Goal: Task Accomplishment & Management: Complete application form

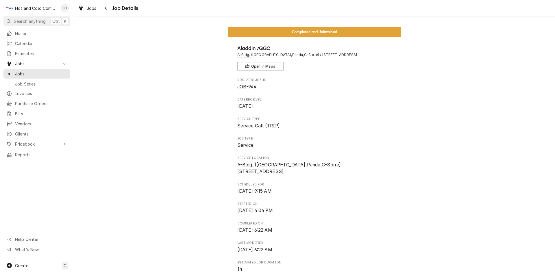
scroll to position [385, 0]
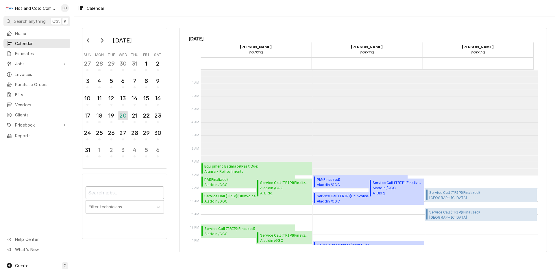
scroll to position [106, 0]
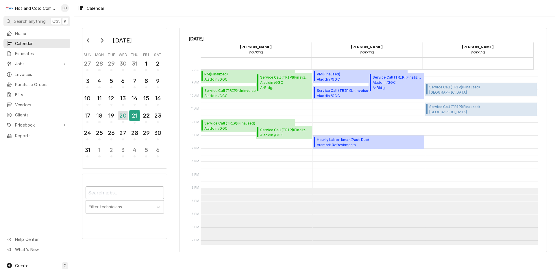
click at [138, 121] on div "21" at bounding box center [135, 117] width 10 height 14
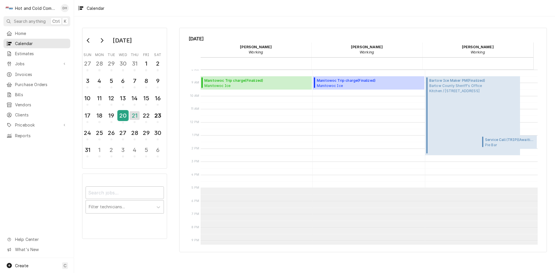
click at [124, 119] on div "20" at bounding box center [123, 116] width 10 height 10
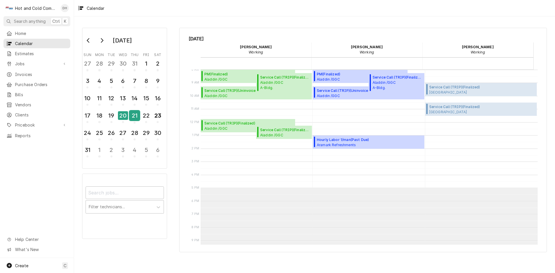
click at [134, 120] on div "21" at bounding box center [135, 116] width 10 height 10
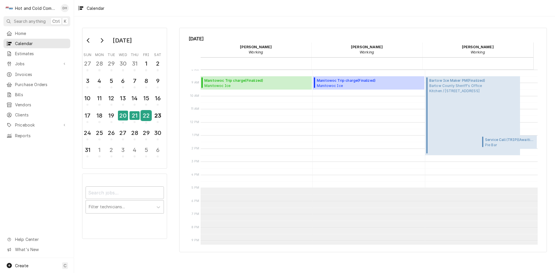
click at [144, 118] on div "22" at bounding box center [146, 116] width 10 height 10
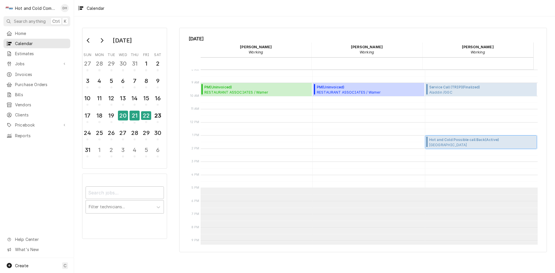
click at [460, 145] on span "Barnsley Resort Georgian / 597 Barnsley Gardens Rd NW, Adairsville, GA 30103" at bounding box center [464, 145] width 70 height 5
click at [139, 116] on div "21" at bounding box center [135, 116] width 10 height 10
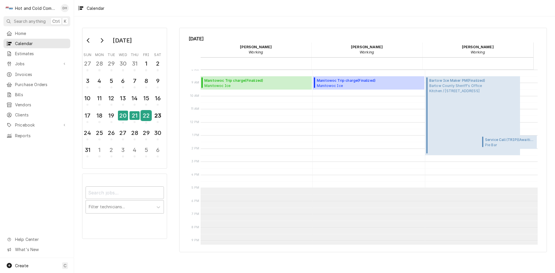
click at [144, 117] on div "22" at bounding box center [146, 116] width 10 height 10
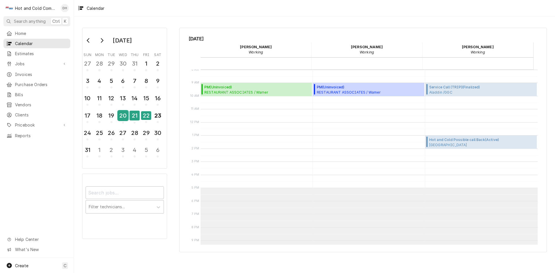
click at [124, 120] on div "20" at bounding box center [123, 116] width 10 height 10
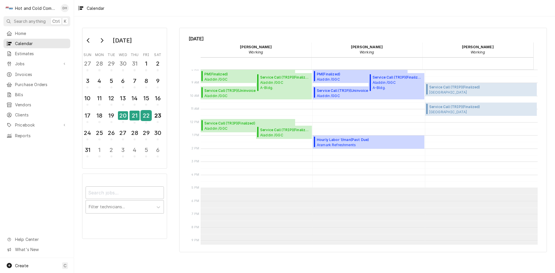
click at [146, 119] on div "22" at bounding box center [146, 116] width 10 height 10
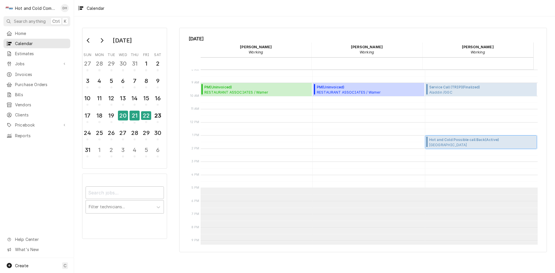
click at [447, 145] on span "Barnsley Resort Georgian / 597 Barnsley Gardens Rd NW, Adairsville, GA 30103" at bounding box center [464, 145] width 70 height 5
click at [137, 118] on div "21" at bounding box center [135, 116] width 10 height 10
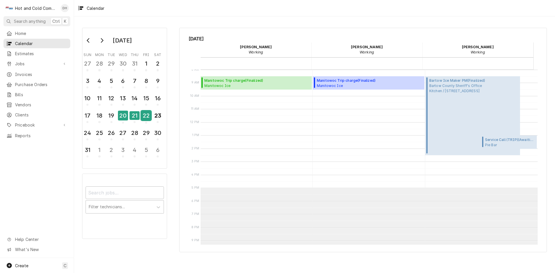
click at [146, 118] on div "22" at bounding box center [146, 116] width 10 height 10
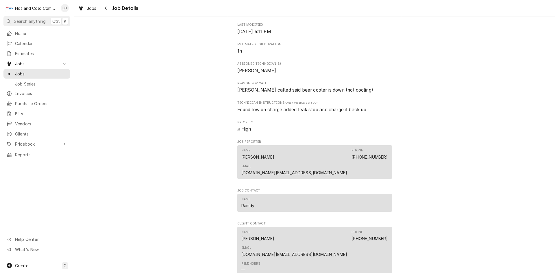
scroll to position [385, 0]
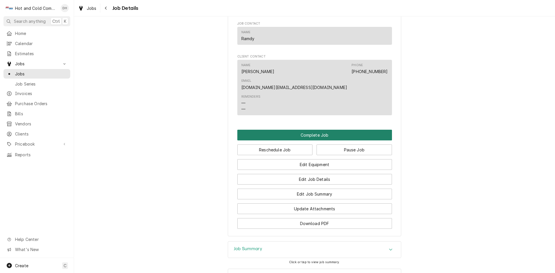
click at [314, 130] on button "Complete Job" at bounding box center [314, 135] width 155 height 11
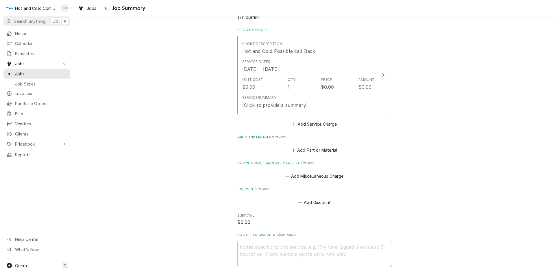
scroll to position [212, 0]
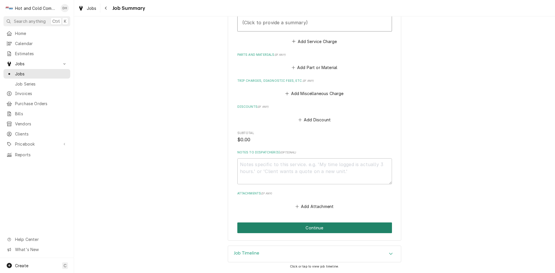
click at [322, 230] on button "Continue" at bounding box center [314, 228] width 155 height 11
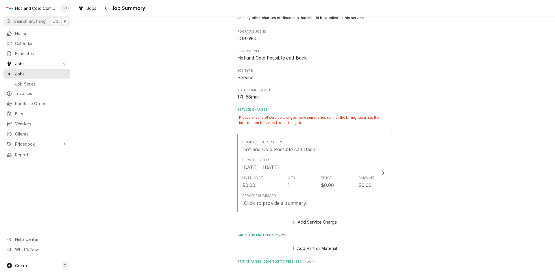
scroll to position [45, 0]
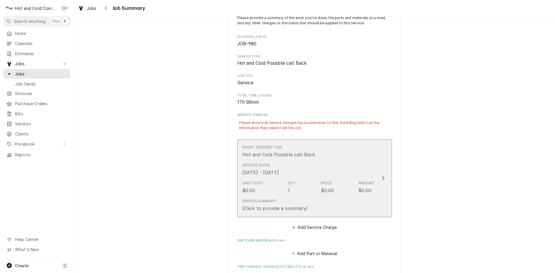
click at [348, 158] on div "Short Description Hot and Cold Possible call Back" at bounding box center [308, 152] width 133 height 18
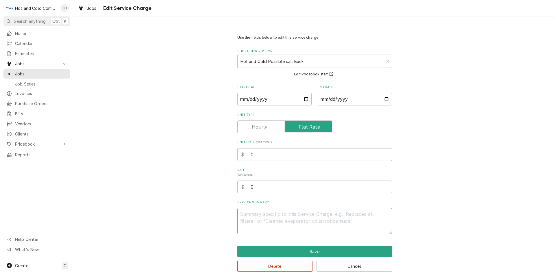
click at [309, 222] on textarea "Service Summary" at bounding box center [314, 221] width 155 height 26
type textarea "x"
type textarea "l"
type textarea "x"
type textarea "lo"
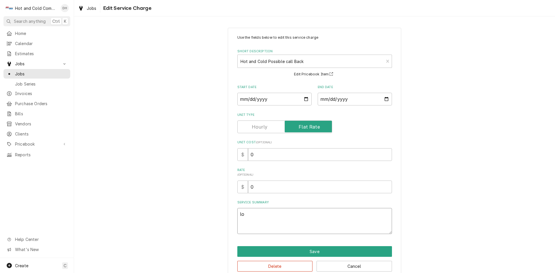
type textarea "x"
type textarea "low"
type textarea "x"
type textarea "low"
type textarea "x"
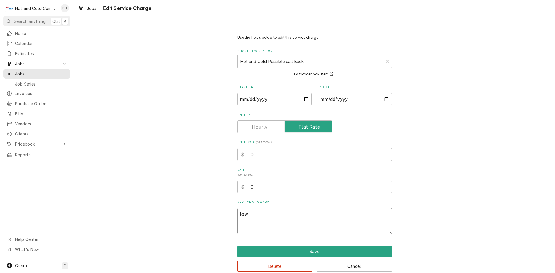
type textarea "low o"
type textarea "x"
type textarea "low on"
type textarea "x"
type textarea "low on"
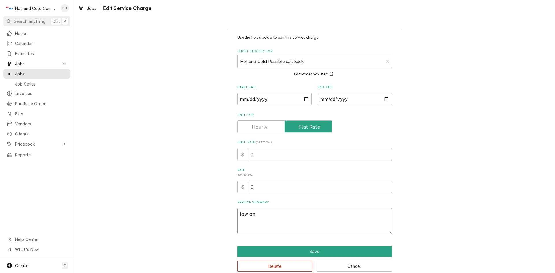
type textarea "x"
type textarea "low on 4"
type textarea "x"
type textarea "low on 40"
type textarea "x"
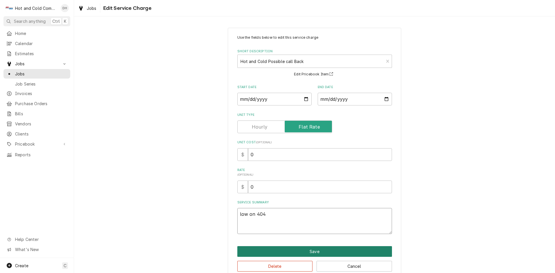
type textarea "low on 404"
click at [326, 254] on button "Save" at bounding box center [314, 251] width 155 height 11
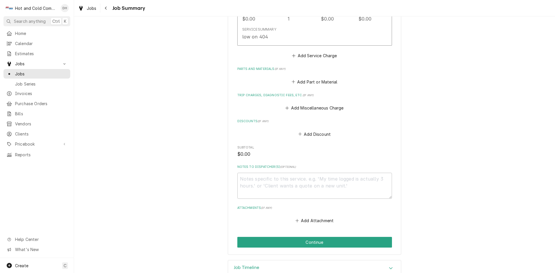
scroll to position [230, 0]
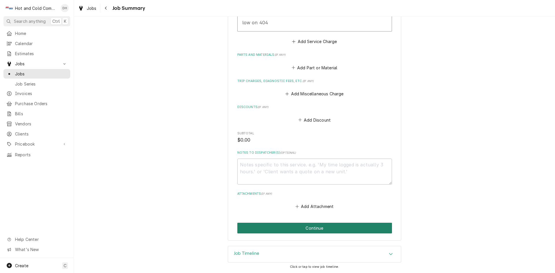
click at [315, 230] on button "Continue" at bounding box center [314, 228] width 155 height 11
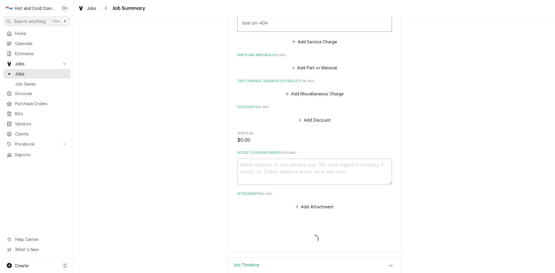
type textarea "x"
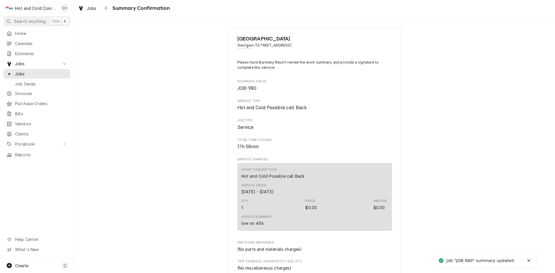
scroll to position [236, 0]
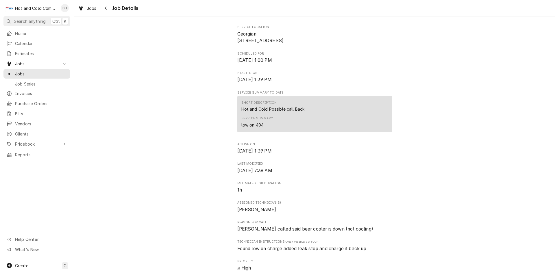
scroll to position [385, 0]
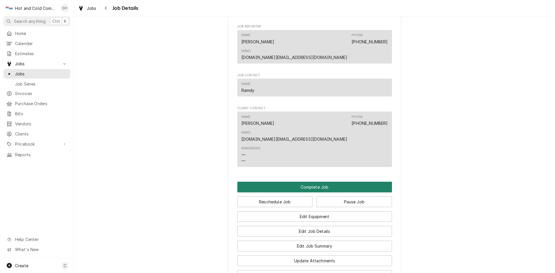
click at [314, 182] on button "Complete Job" at bounding box center [314, 187] width 155 height 11
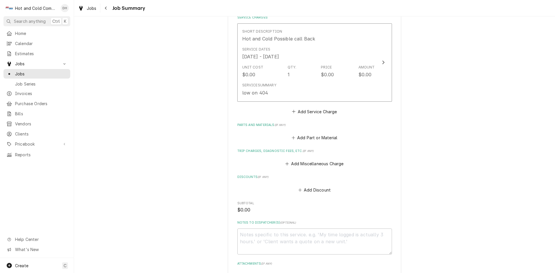
scroll to position [212, 0]
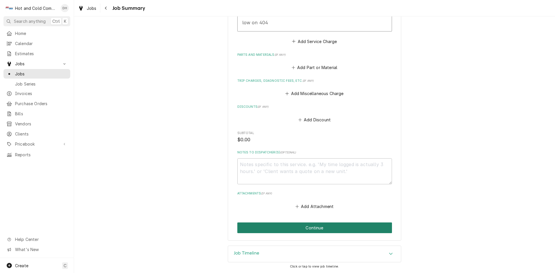
click at [312, 230] on button "Continue" at bounding box center [314, 228] width 155 height 11
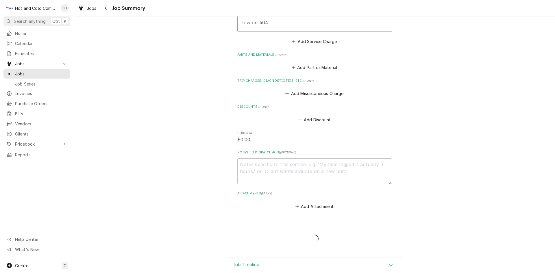
type textarea "x"
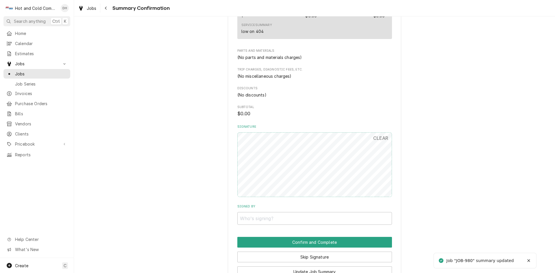
scroll to position [236, 0]
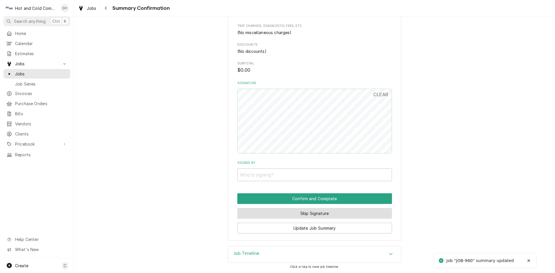
click at [338, 213] on button "Skip Signature" at bounding box center [314, 213] width 155 height 11
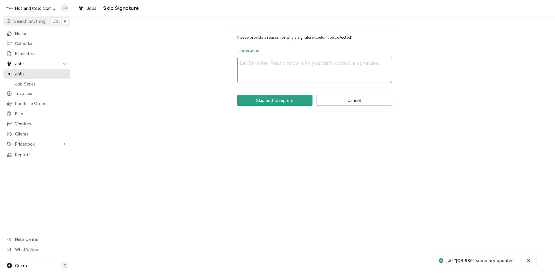
click at [253, 63] on textarea "Skip Reason" at bounding box center [314, 70] width 155 height 26
type textarea "x"
type textarea "e"
type textarea "x"
type textarea "em"
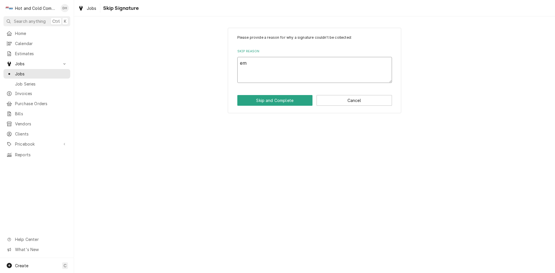
type textarea "x"
type textarea "ema"
type textarea "x"
type textarea "emai"
type textarea "x"
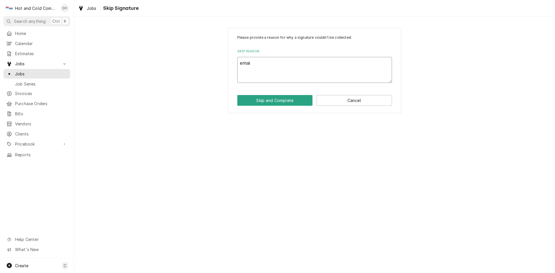
type textarea "email"
type textarea "x"
type textarea "emaile"
type textarea "x"
type textarea "emailed"
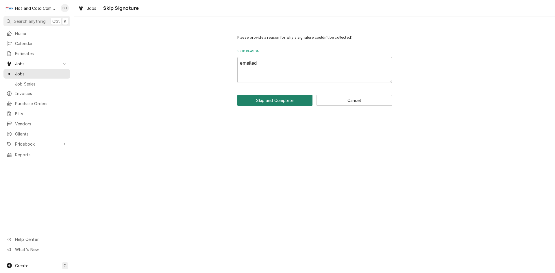
click at [284, 100] on button "Skip and Complete" at bounding box center [274, 100] width 75 height 11
type textarea "x"
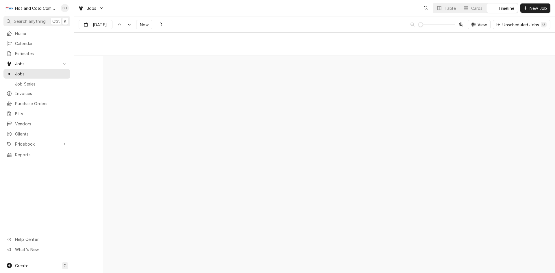
scroll to position [4526, 0]
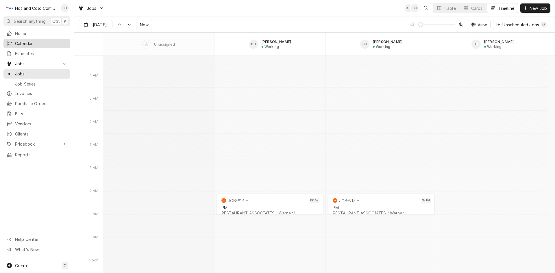
click at [40, 45] on span "Calendar" at bounding box center [41, 43] width 52 height 6
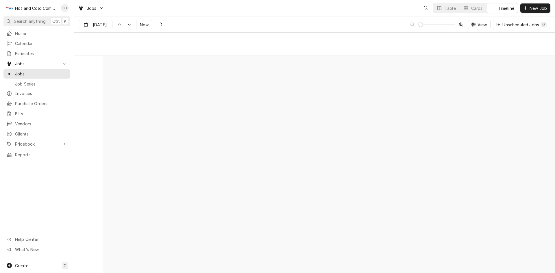
scroll to position [4526, 0]
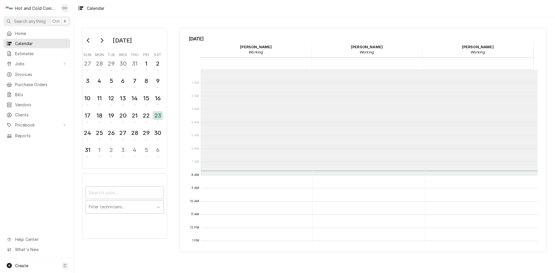
scroll to position [106, 0]
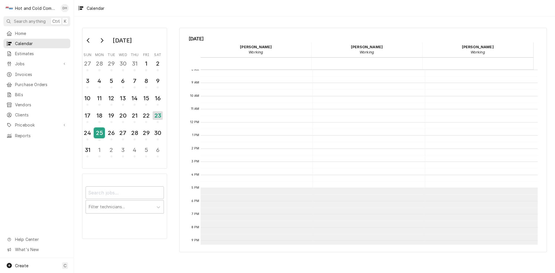
click at [100, 131] on div "25" at bounding box center [99, 133] width 10 height 10
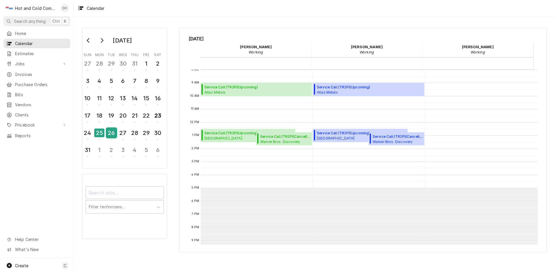
click at [113, 138] on div "26" at bounding box center [111, 134] width 10 height 14
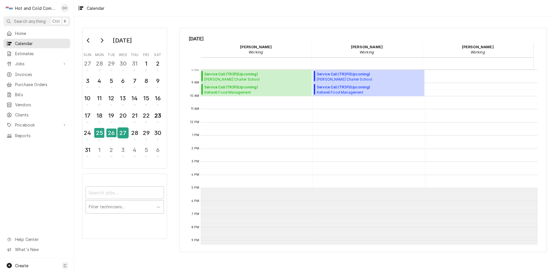
click at [123, 138] on div "27" at bounding box center [123, 134] width 10 height 14
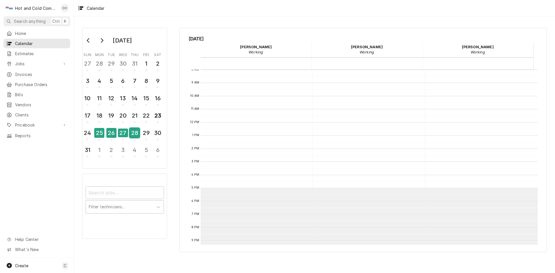
click at [132, 138] on div "28" at bounding box center [135, 133] width 10 height 10
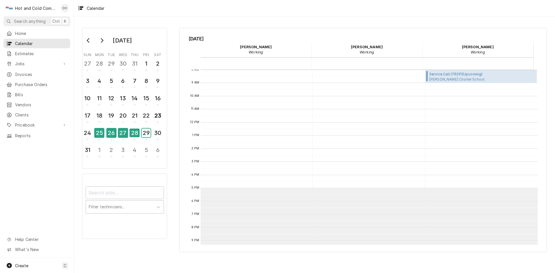
click at [146, 137] on div "29" at bounding box center [146, 133] width 9 height 9
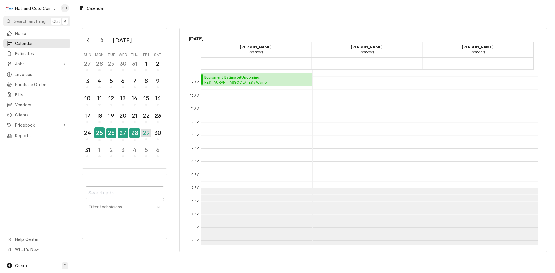
click at [99, 137] on div "25" at bounding box center [99, 133] width 10 height 10
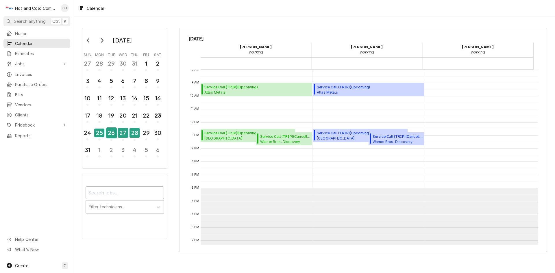
click at [110, 138] on div "26" at bounding box center [111, 134] width 10 height 14
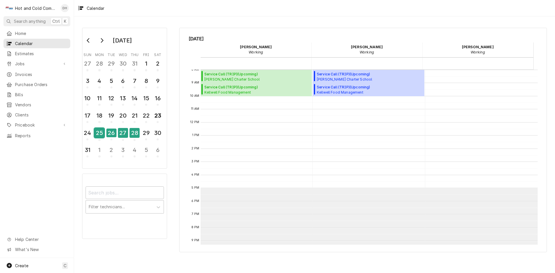
click at [97, 133] on div "25" at bounding box center [99, 133] width 10 height 10
